Goal: Transaction & Acquisition: Obtain resource

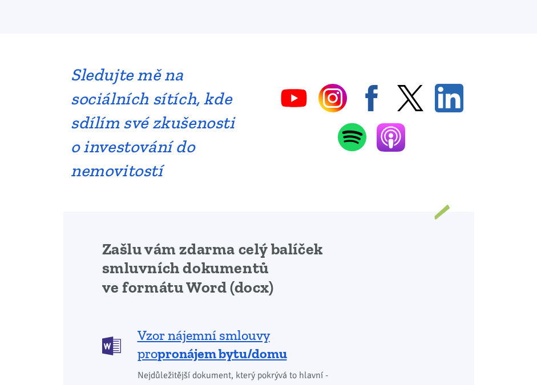
scroll to position [1046, 0]
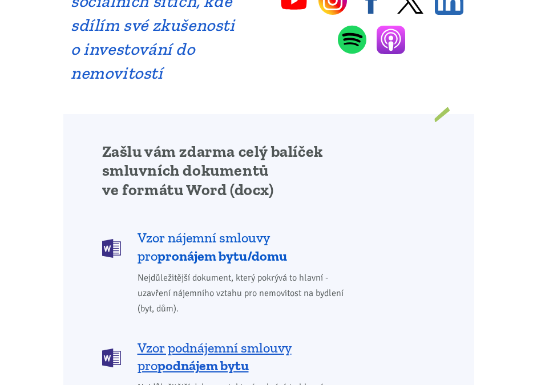
click at [207, 248] on b "pronájem bytu/domu" at bounding box center [221, 256] width 129 height 17
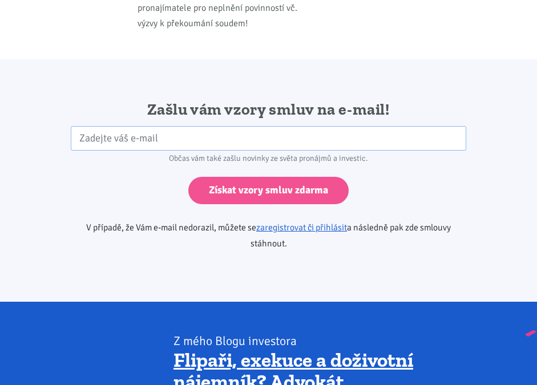
scroll to position [2474, 0]
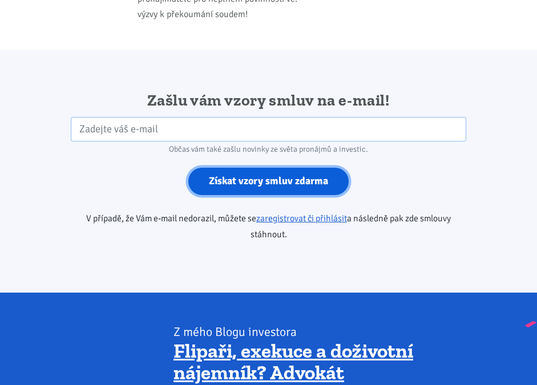
click at [220, 168] on input "Získat vzory smluv zdarma" at bounding box center [268, 182] width 160 height 28
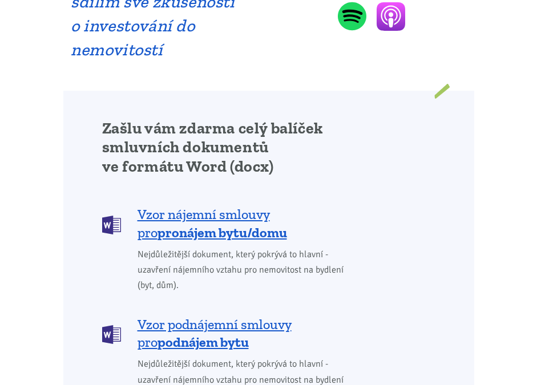
scroll to position [1046, 0]
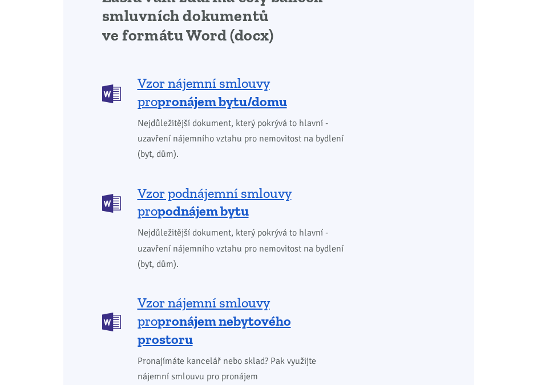
scroll to position [1236, 0]
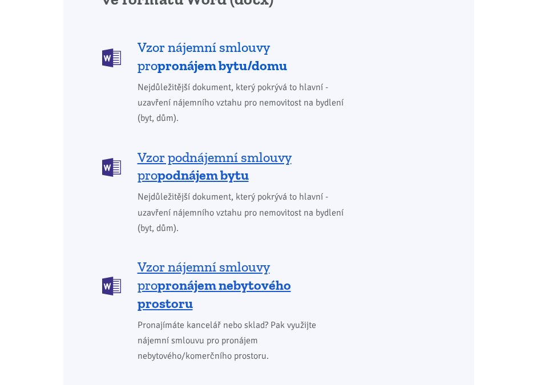
click at [170, 57] on b "pronájem bytu/domu" at bounding box center [221, 65] width 129 height 17
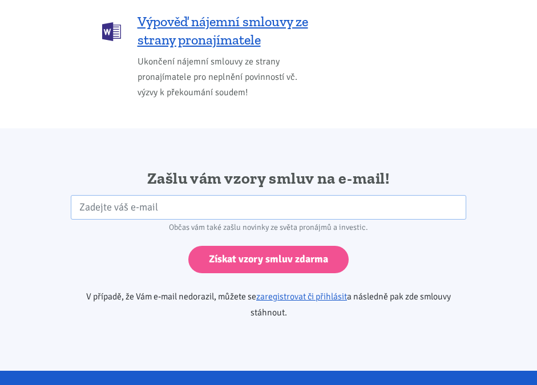
scroll to position [2474, 0]
